Goal: Task Accomplishment & Management: Use online tool/utility

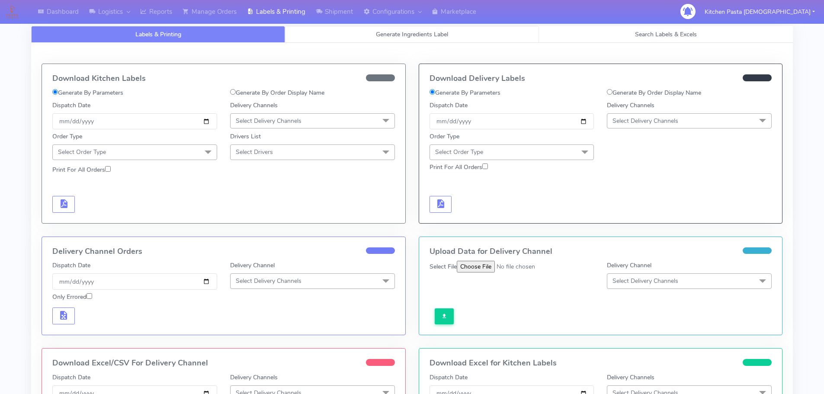
click at [378, 38] on span "Generate Ingredients Label" at bounding box center [412, 34] width 72 height 8
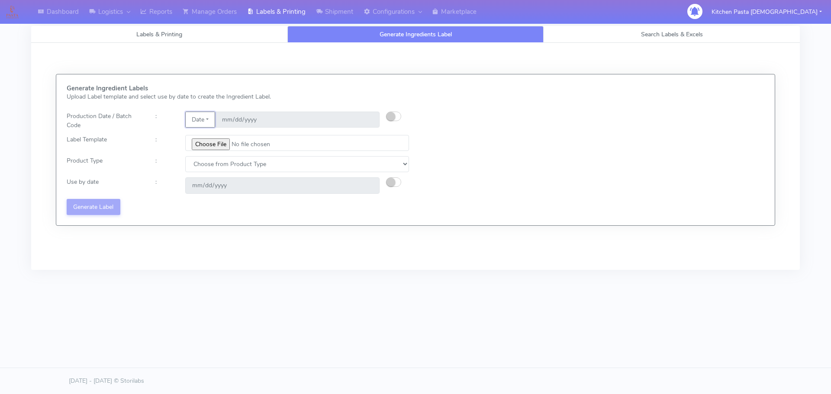
click at [205, 122] on button "Date" at bounding box center [200, 120] width 30 height 16
click at [221, 135] on link "Code" at bounding box center [220, 137] width 68 height 14
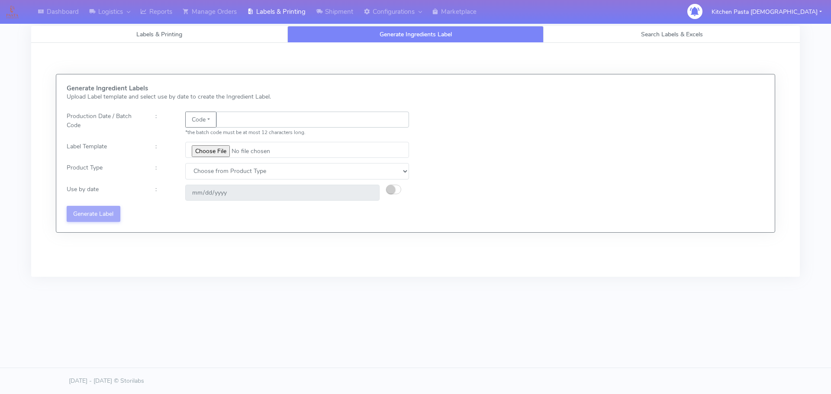
click at [236, 119] on input "text" at bounding box center [312, 120] width 193 height 16
type input "25230"
click at [220, 149] on input "file" at bounding box center [297, 150] width 224 height 16
type input "C:\fakepath\Aubergine Parmigiana 350g.jpg"
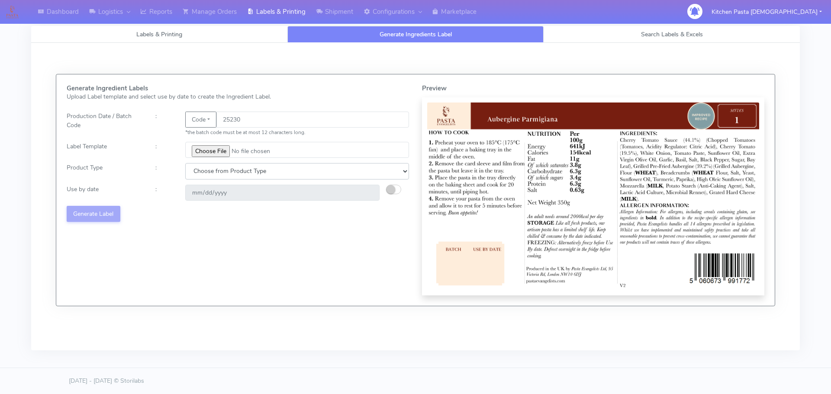
click at [246, 171] on select "Choose from Product Type ECOM ERETAIL CIRCULAR CIRC_DESERTS LASAGNE" at bounding box center [297, 171] width 224 height 16
select select "4"
click at [185, 163] on select "Choose from Product Type ECOM ERETAIL CIRCULAR CIRC_DESERTS LASAGNE" at bounding box center [297, 171] width 224 height 16
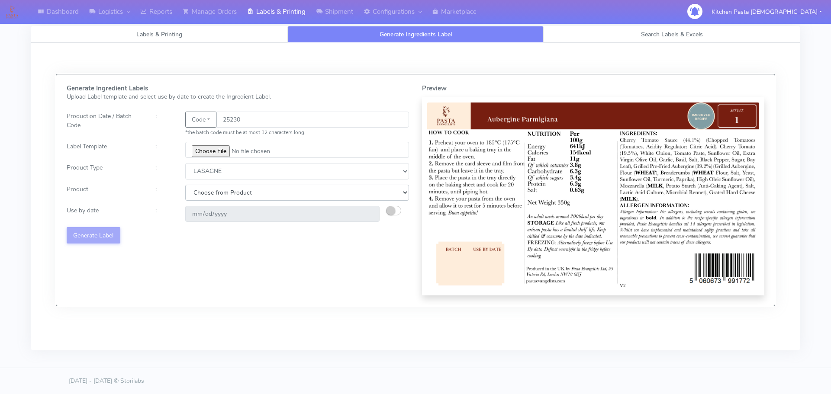
click at [223, 188] on select "Choose from Product LASAGNE" at bounding box center [297, 193] width 224 height 16
select select "0"
click at [185, 185] on select "Choose from Product LASAGNE" at bounding box center [297, 193] width 224 height 16
type input "[DATE]"
click at [398, 209] on button "button" at bounding box center [393, 211] width 15 height 10
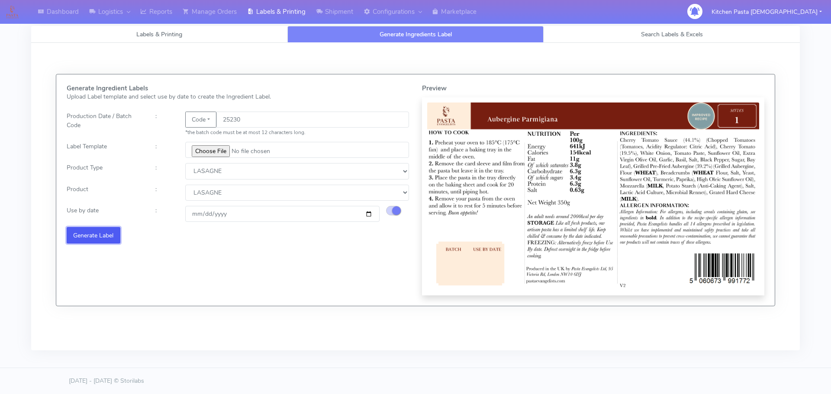
click at [108, 237] on button "Generate Label" at bounding box center [94, 235] width 54 height 16
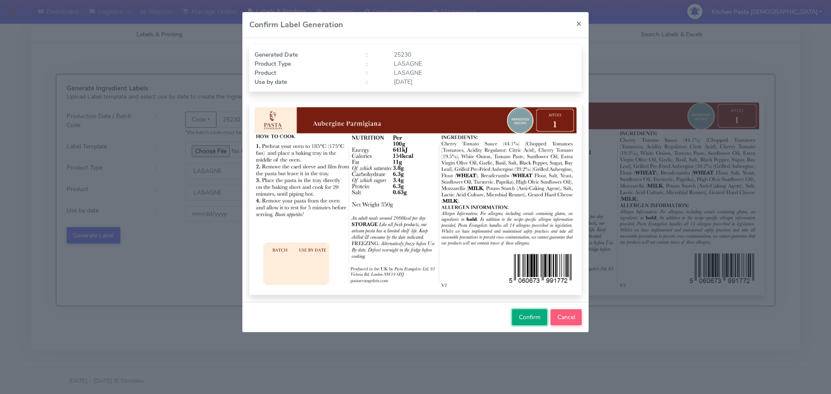
click at [526, 320] on span "Confirm" at bounding box center [530, 317] width 22 height 8
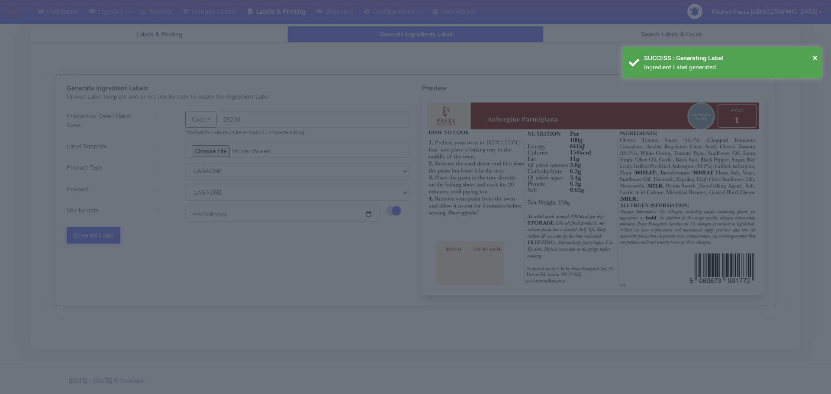
select select
